Goal: Find specific page/section: Find specific page/section

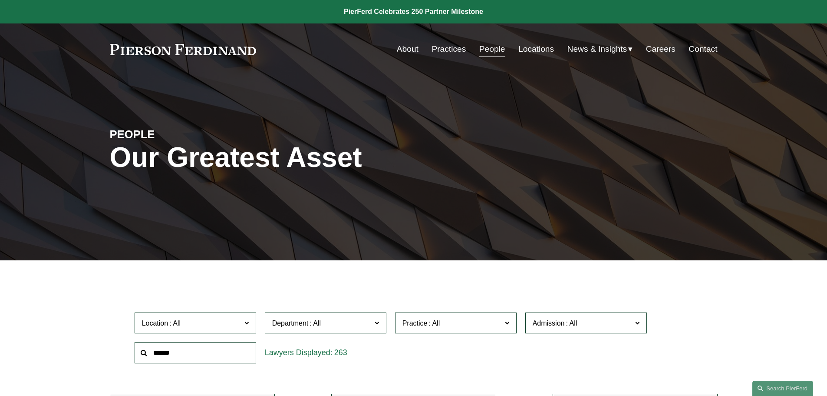
scroll to position [8134, 0]
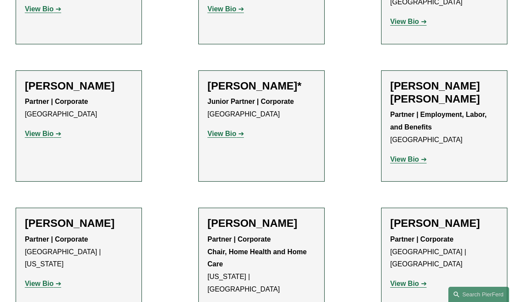
scroll to position [522, 0]
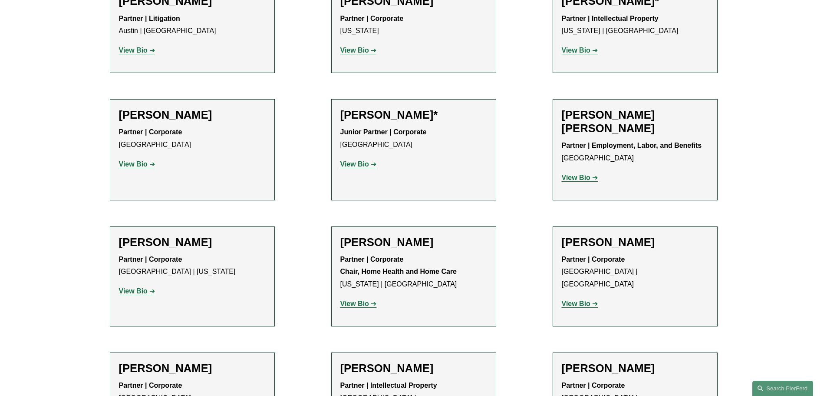
click at [600, 189] on div "[PERSON_NAME] [PERSON_NAME] Partner | Employment, Labor, and Benefits [GEOGRAPH…" at bounding box center [635, 149] width 147 height 83
click at [204, 287] on p "View Bio" at bounding box center [192, 291] width 147 height 13
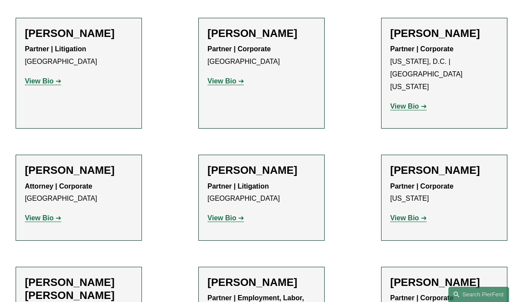
scroll to position [3388, 0]
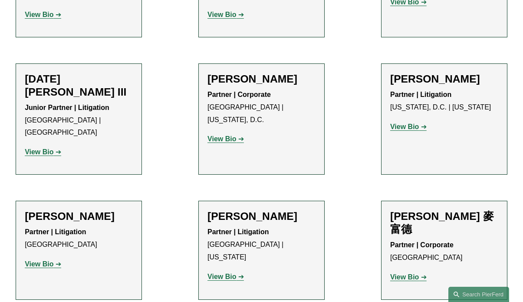
scroll to position [7470, 0]
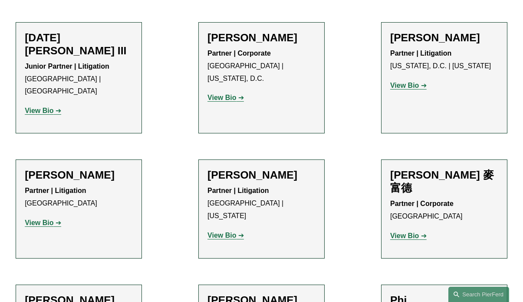
drag, startPoint x: 348, startPoint y: 44, endPoint x: 278, endPoint y: 90, distance: 84.1
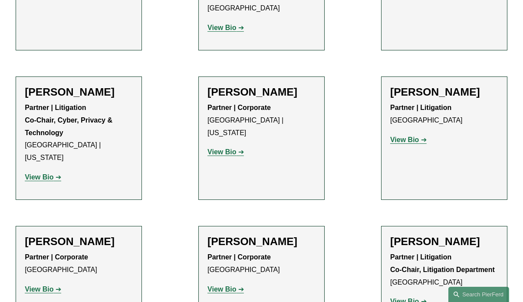
scroll to position [8078, 0]
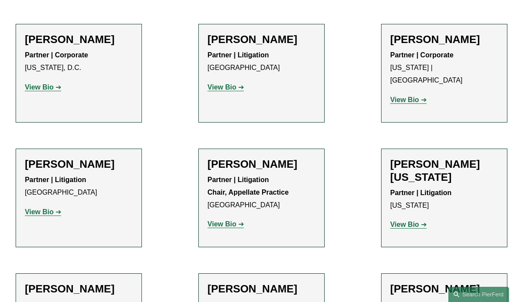
scroll to position [11075, 0]
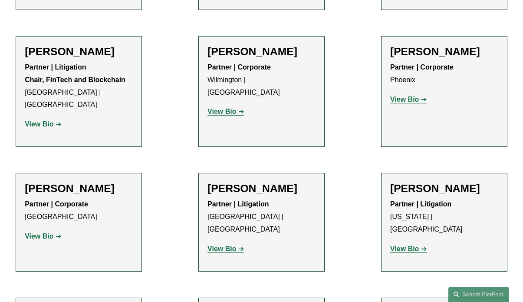
scroll to position [6167, 0]
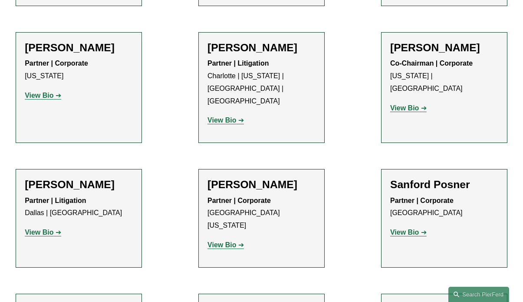
scroll to position [8556, 0]
